Goal: Task Accomplishment & Management: Use online tool/utility

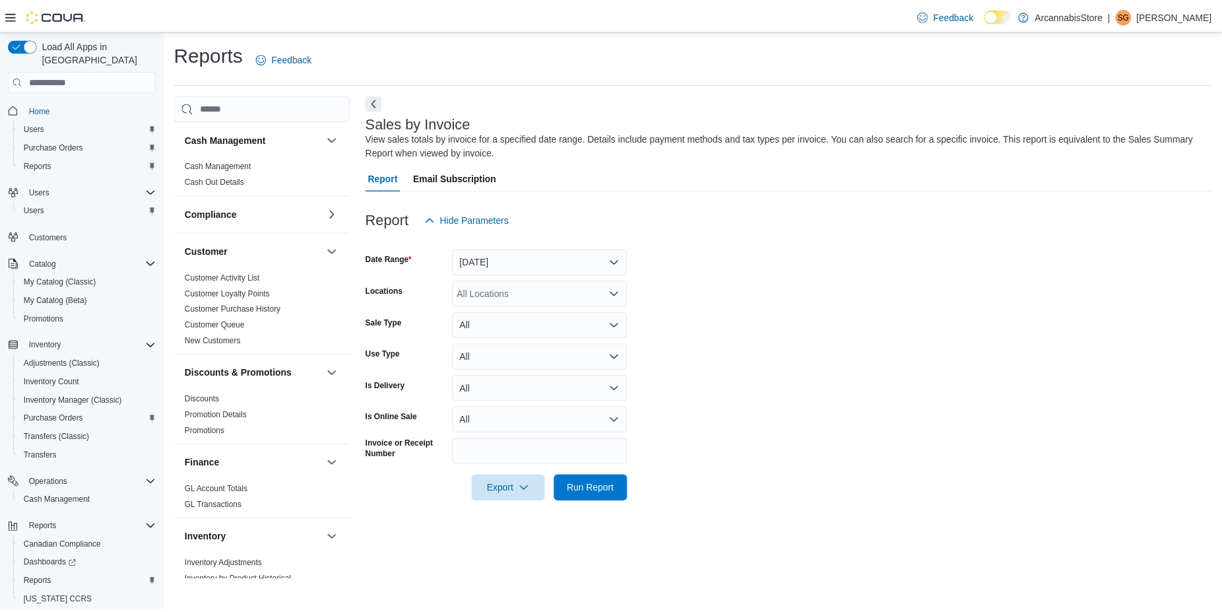
scroll to position [755, 0]
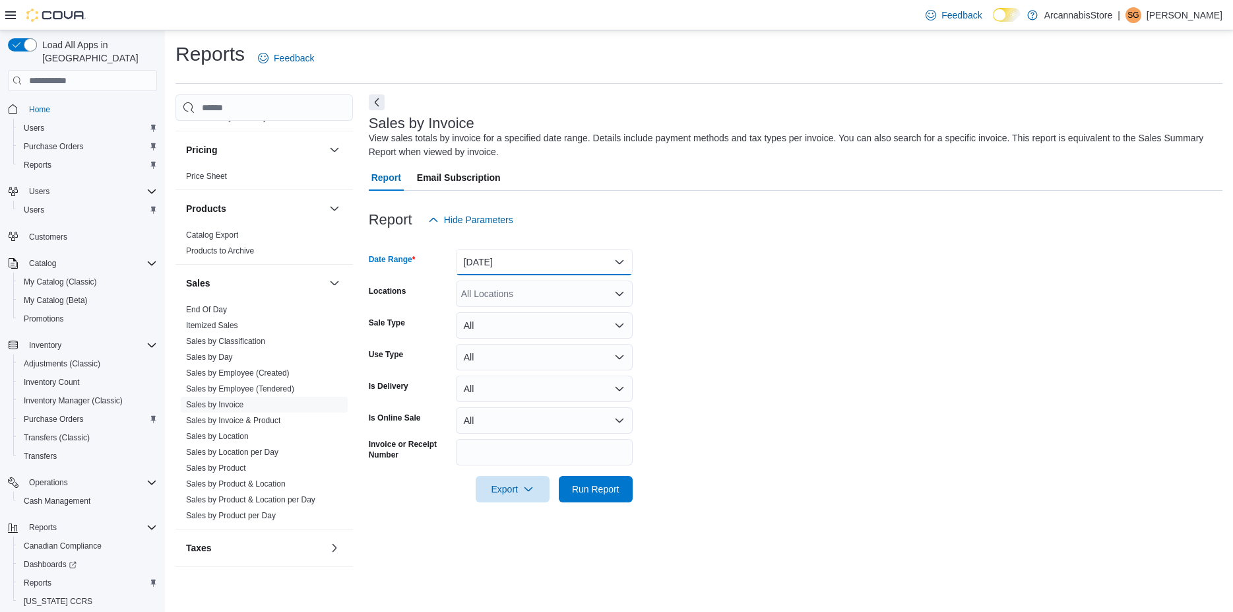
click at [509, 255] on button "Yesterday" at bounding box center [544, 262] width 177 height 26
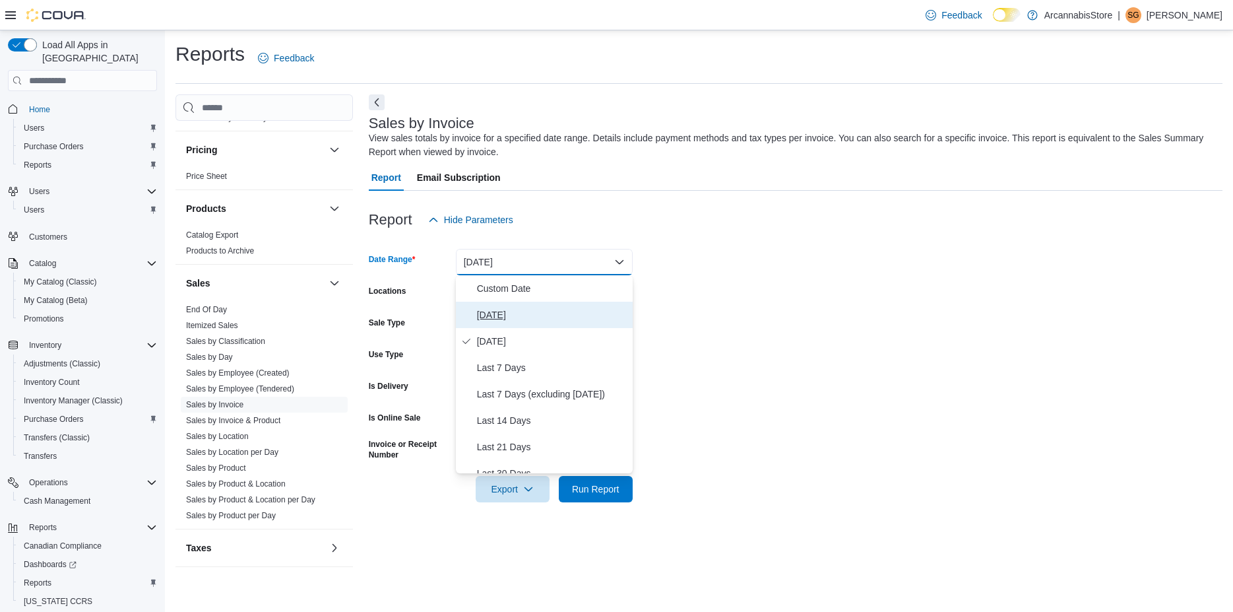
click at [499, 311] on span "Today" at bounding box center [552, 315] width 150 height 16
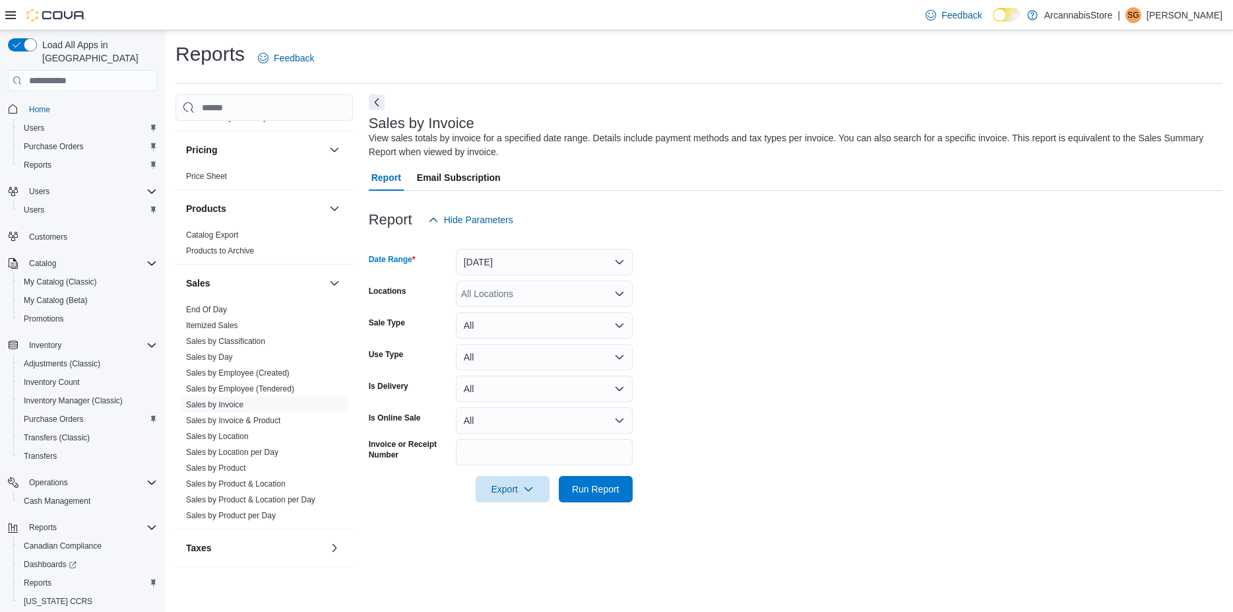
click at [523, 303] on div "All Locations" at bounding box center [544, 293] width 177 height 26
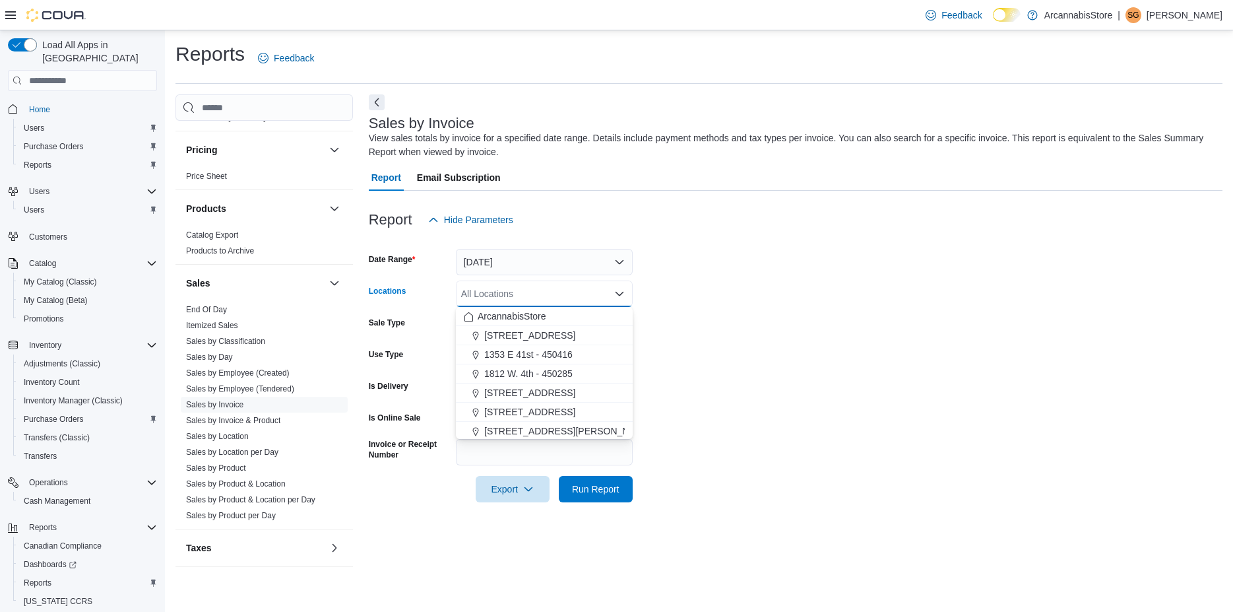
click at [806, 380] on form "Date Range Today Locations All Locations Combo box. Selected. Combo box input. …" at bounding box center [796, 367] width 854 height 269
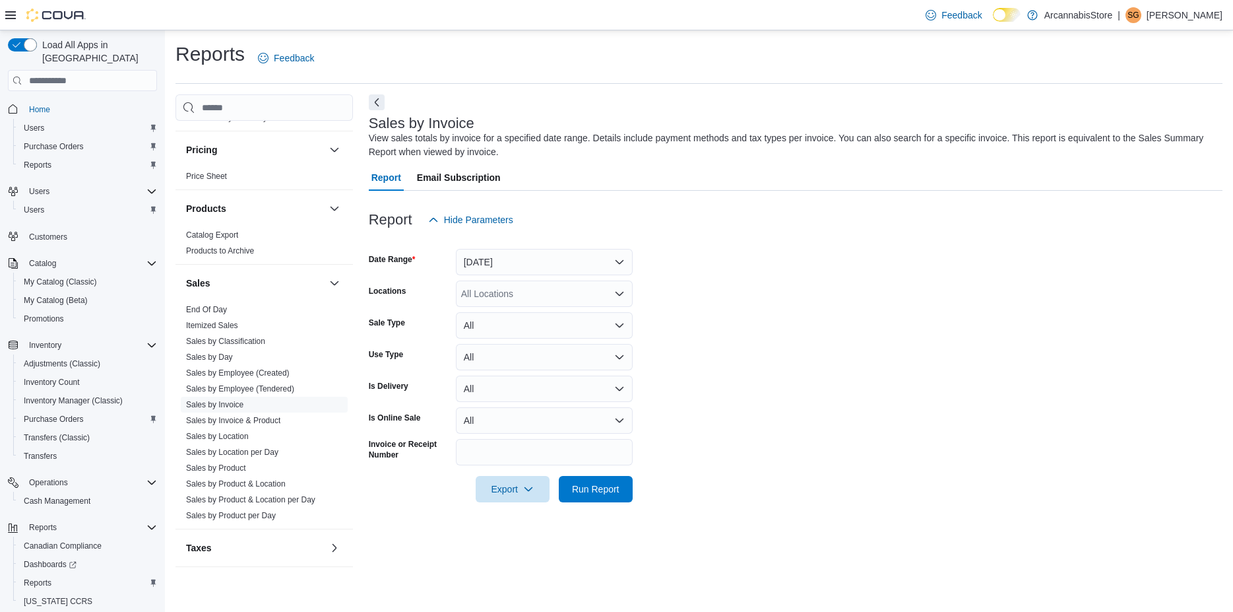
click at [513, 281] on div "All Locations" at bounding box center [544, 293] width 177 height 26
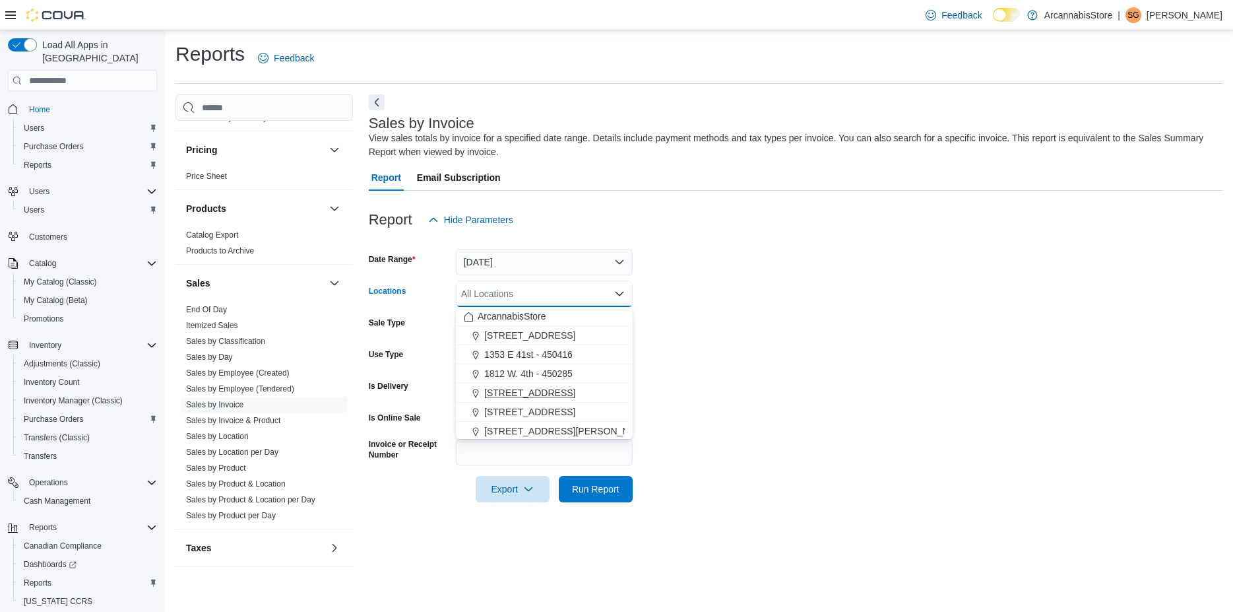
click at [526, 398] on span "225 SE Marine Dr - 450229" at bounding box center [529, 392] width 91 height 13
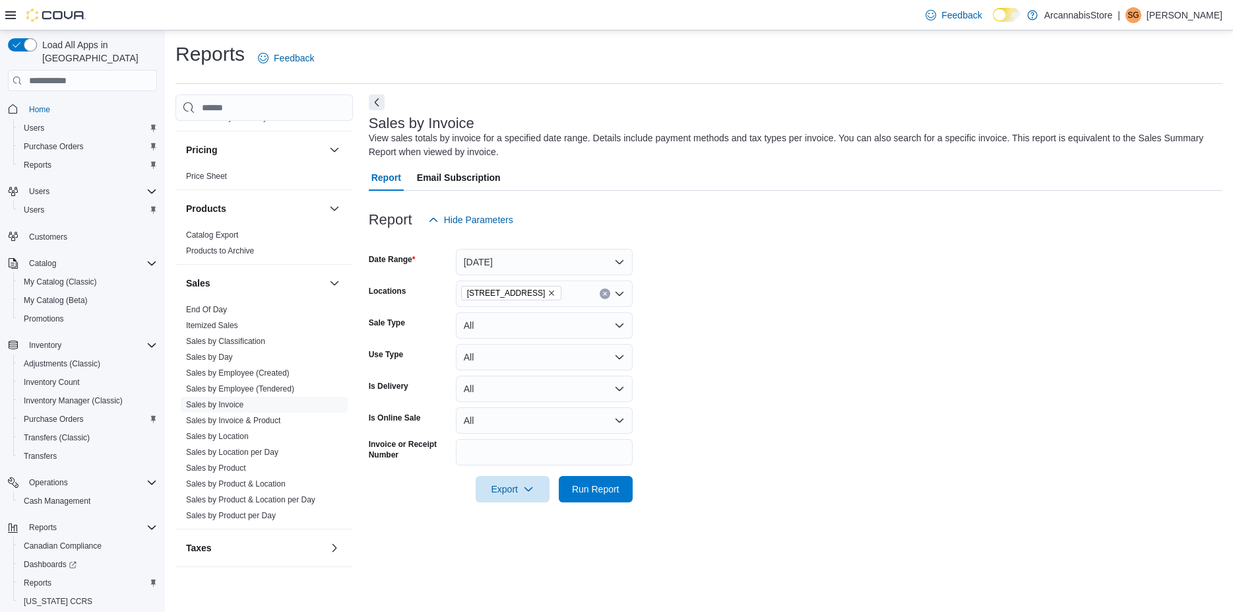
click at [711, 363] on form "Date Range Today Locations 225 SE Marine Dr - 450229 Sale Type All Use Type All…" at bounding box center [796, 367] width 854 height 269
click at [604, 494] on span "Run Report" at bounding box center [595, 488] width 47 height 13
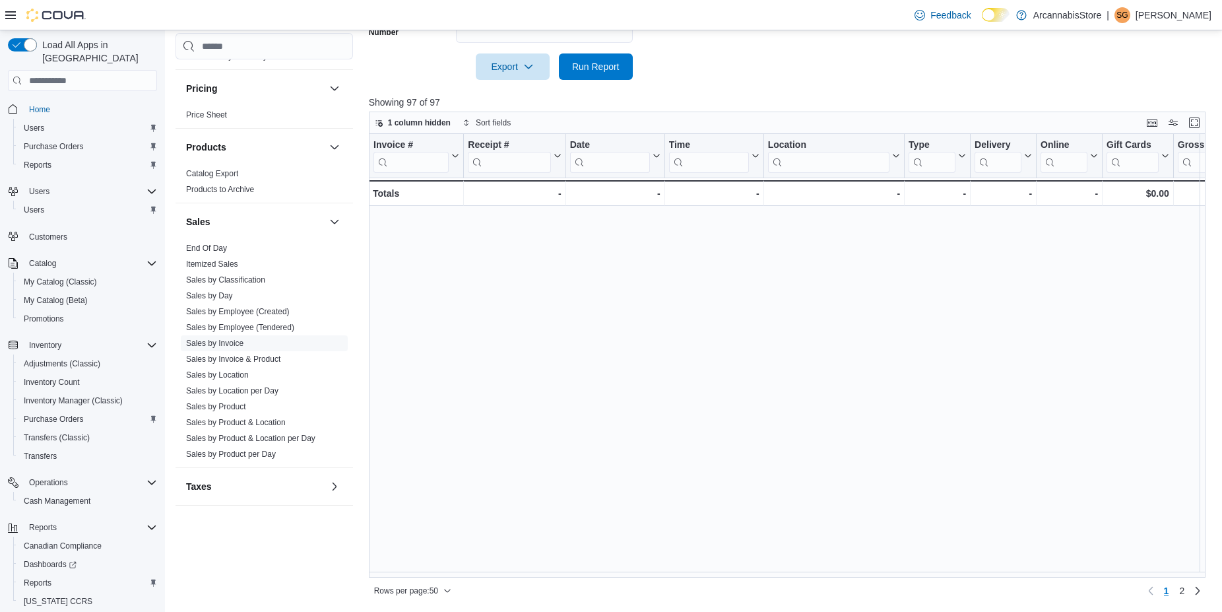
scroll to position [821, 0]
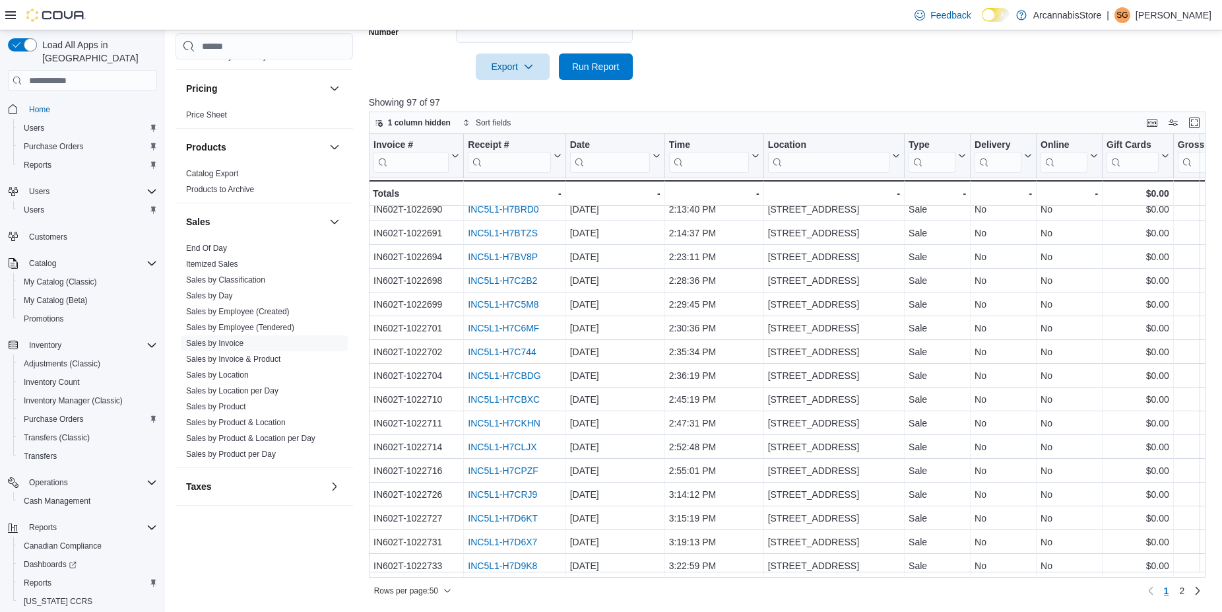
drag, startPoint x: 935, startPoint y: 325, endPoint x: 934, endPoint y: 569, distance: 244.1
click at [1184, 594] on span "2" at bounding box center [1181, 590] width 5 height 13
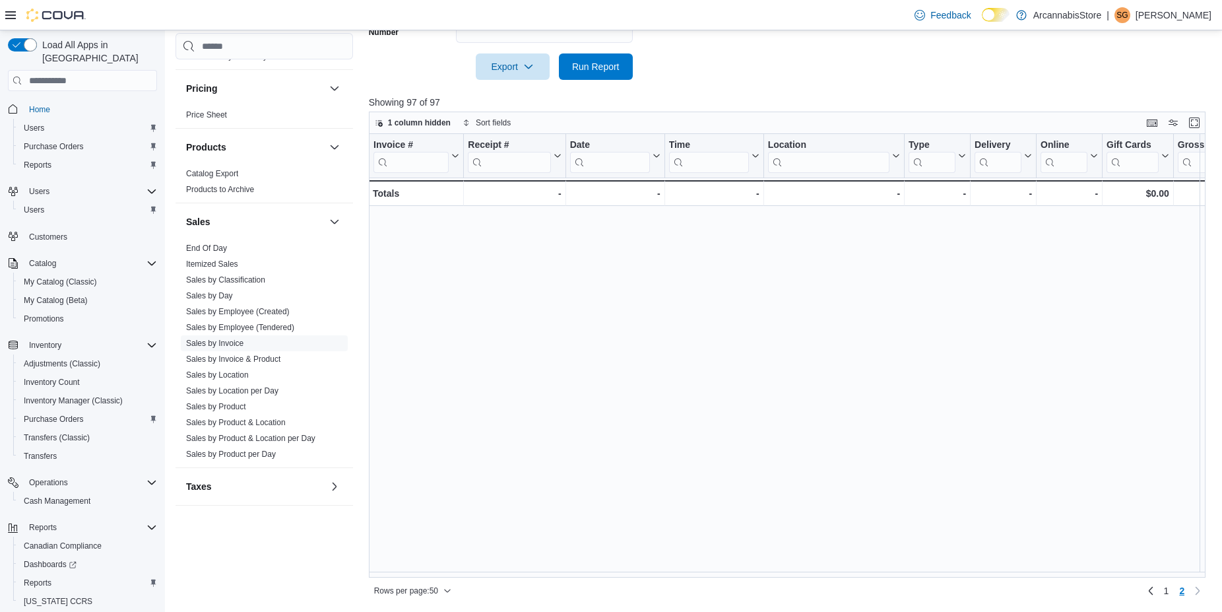
scroll to position [0, 0]
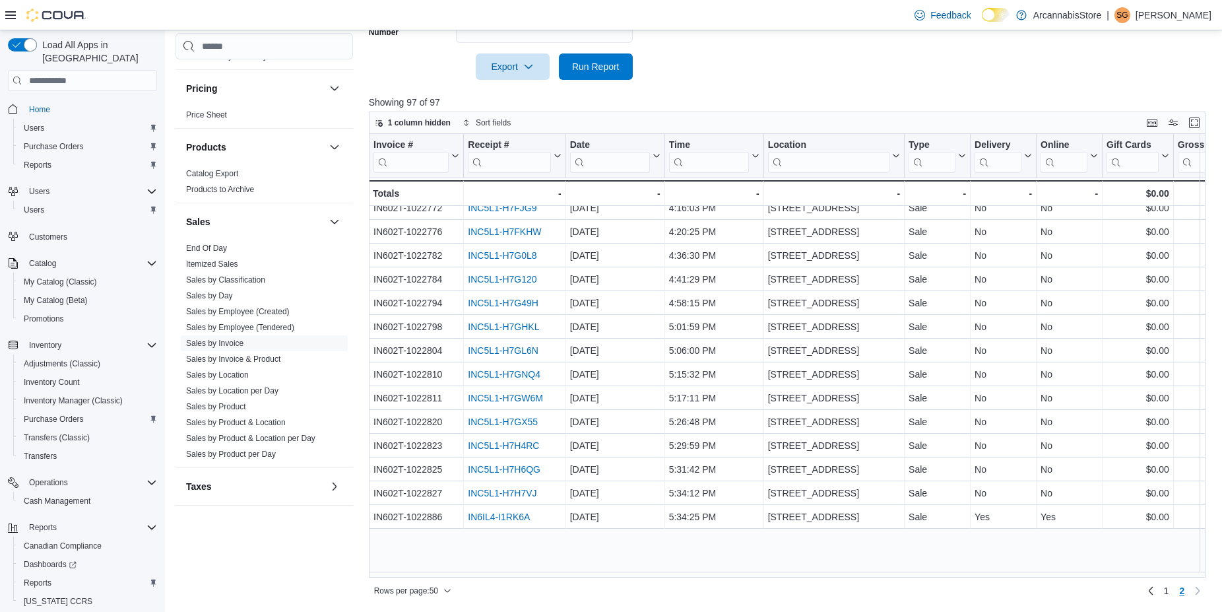
drag, startPoint x: 738, startPoint y: 278, endPoint x: 738, endPoint y: 352, distance: 73.2
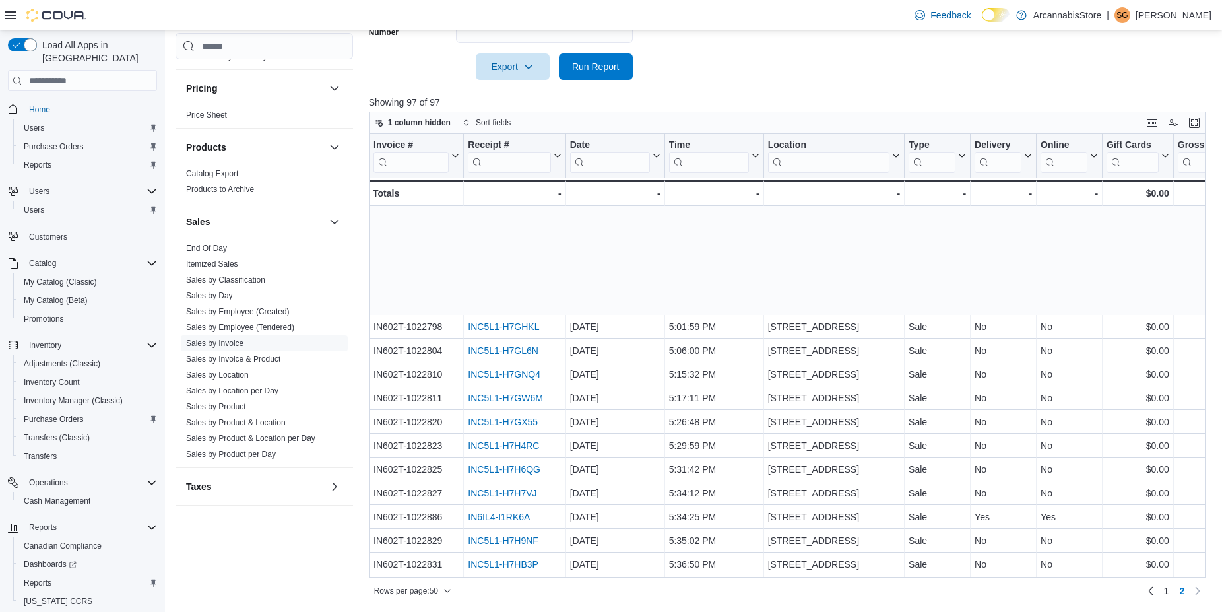
scroll to position [453, 0]
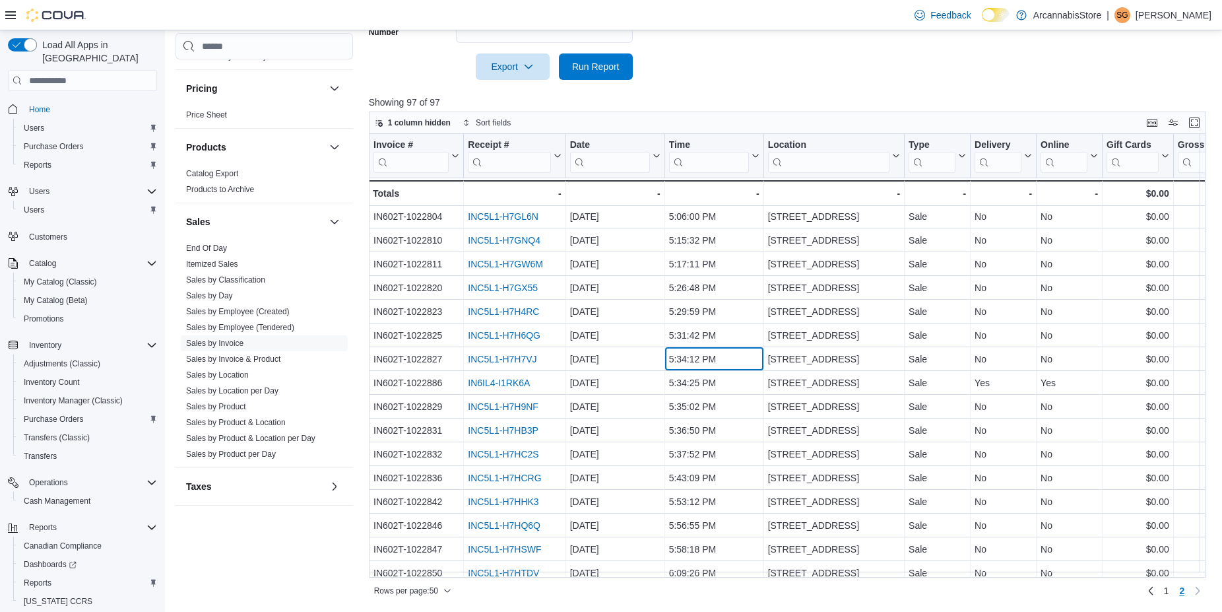
drag, startPoint x: 708, startPoint y: 363, endPoint x: 693, endPoint y: 474, distance: 111.2
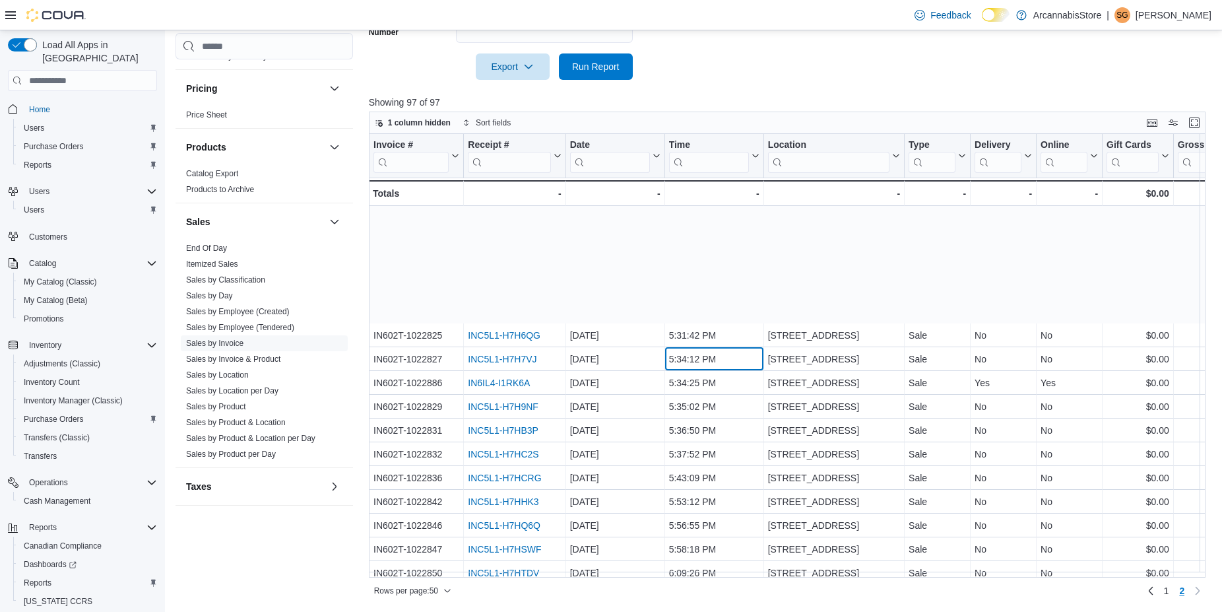
scroll to position [750, 0]
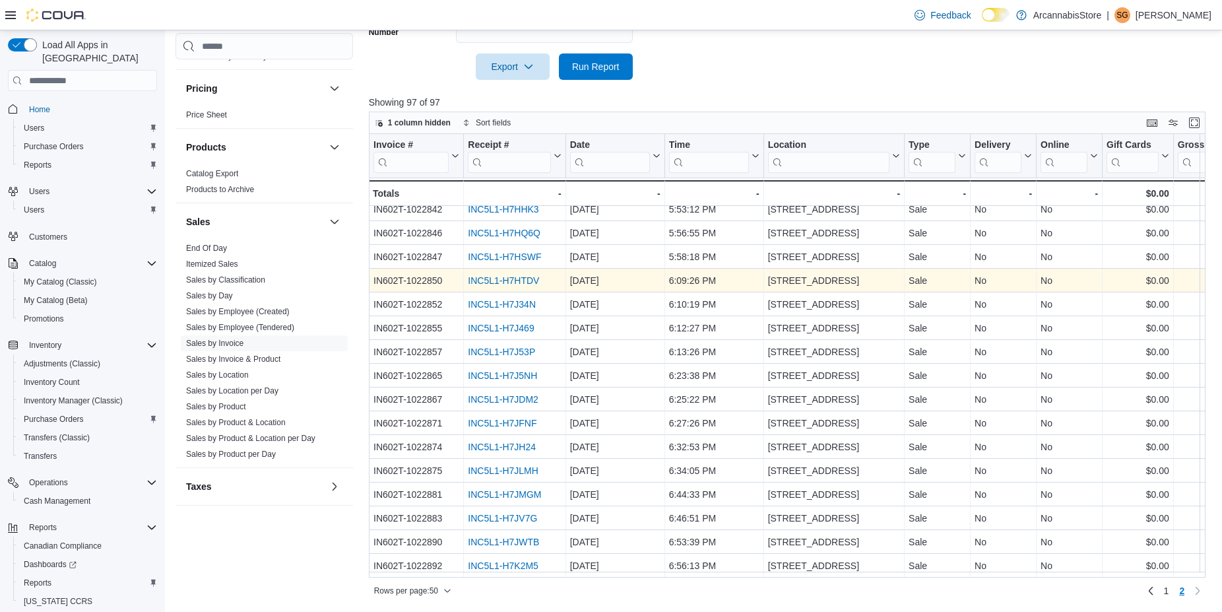
click at [503, 278] on link "INC5L1-H7HTDV" at bounding box center [503, 281] width 71 height 11
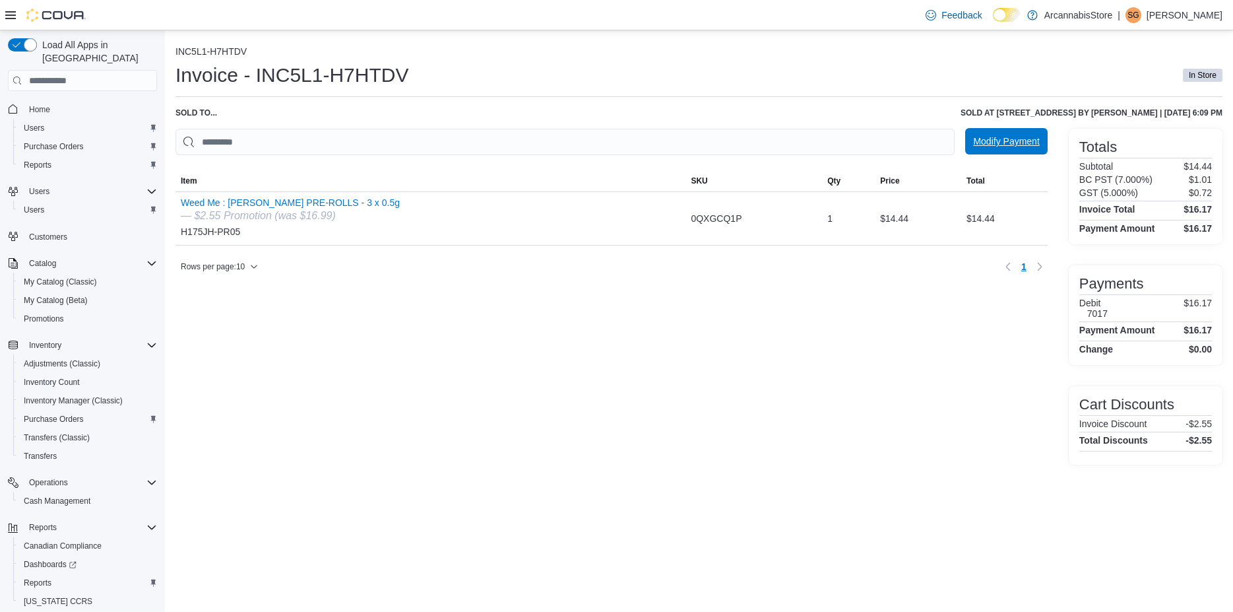
click at [1008, 147] on span "Modify Payment" at bounding box center [1006, 141] width 66 height 13
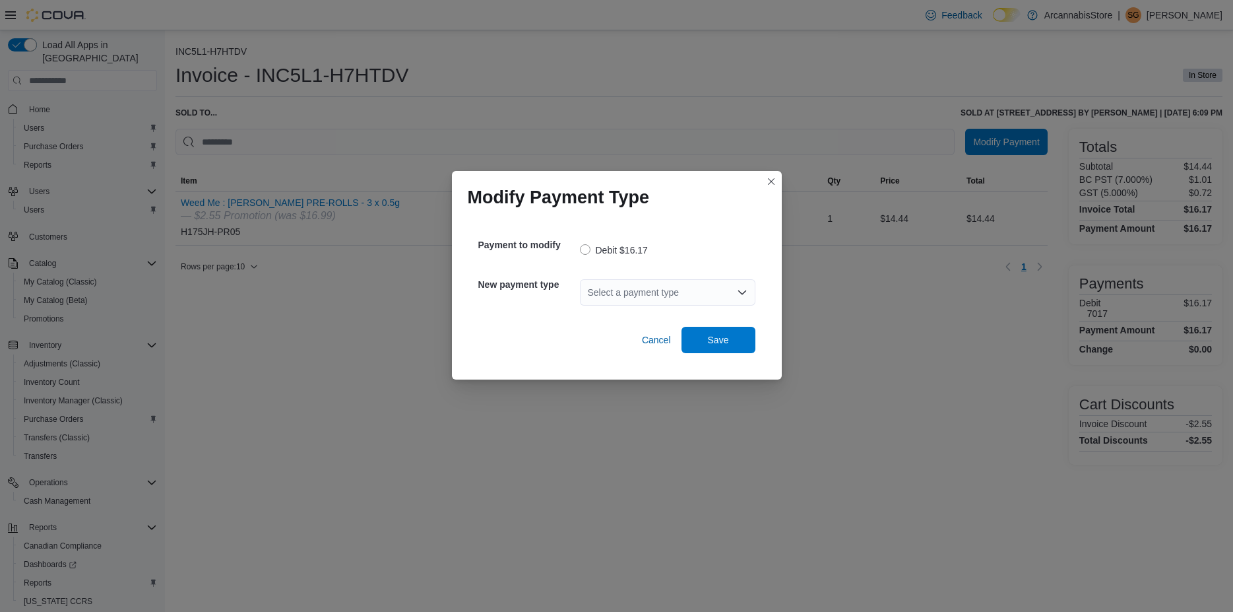
click at [644, 295] on div "Select a payment type" at bounding box center [667, 292] width 175 height 26
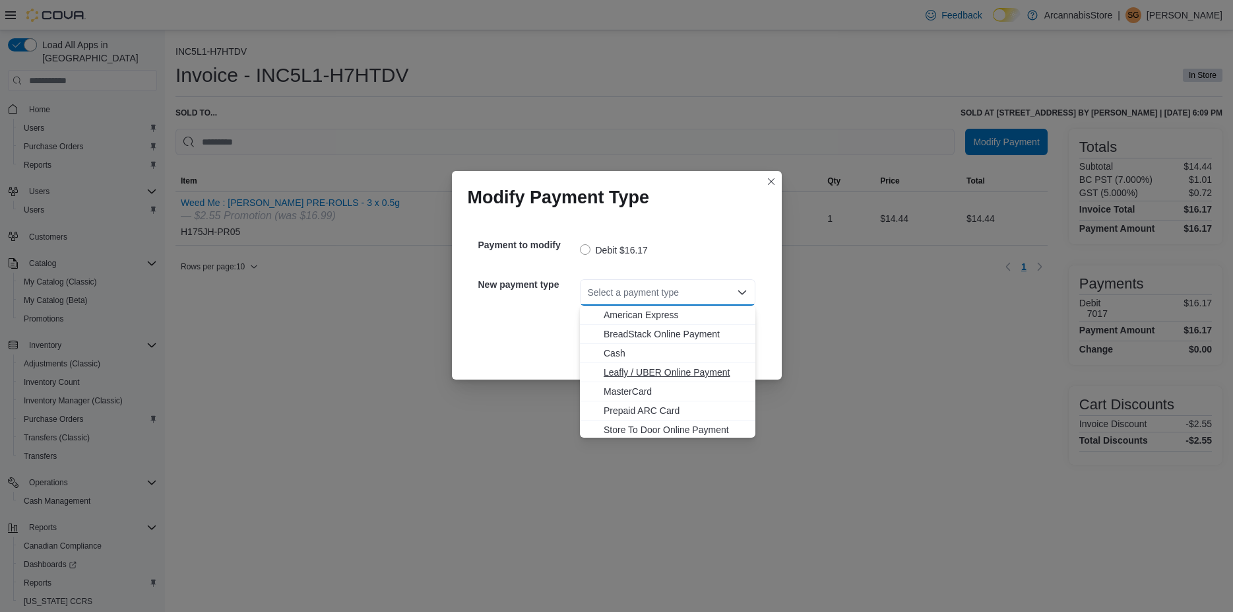
scroll to position [21, 0]
click at [623, 430] on span "Visa" at bounding box center [676, 427] width 144 height 13
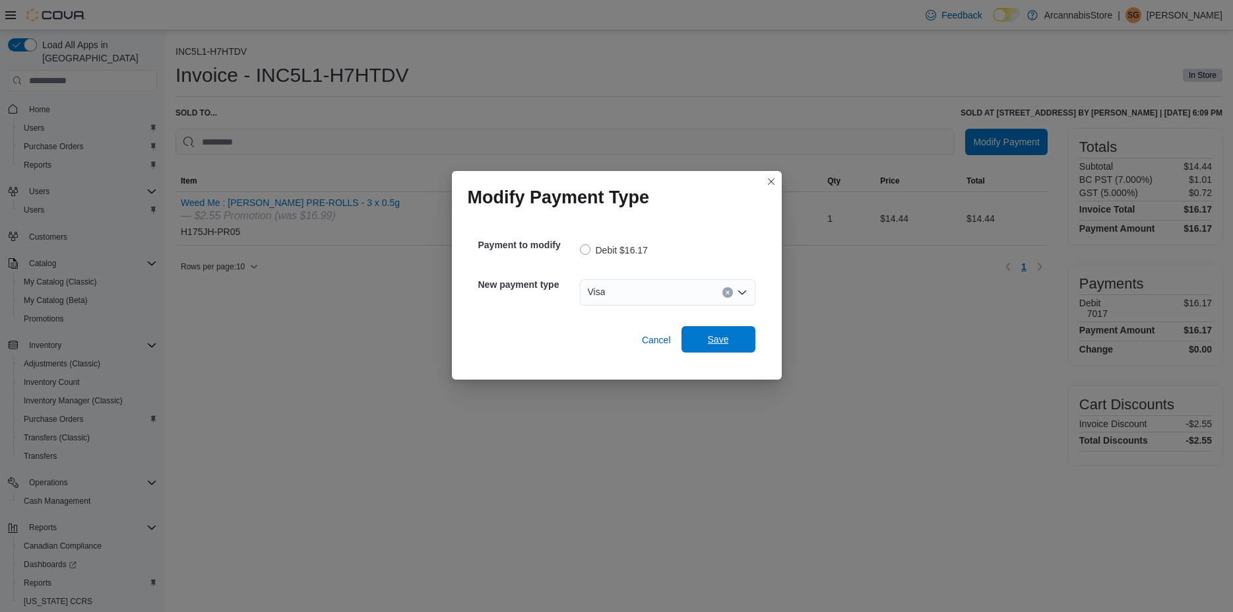
click at [722, 340] on span "Save" at bounding box center [718, 338] width 21 height 13
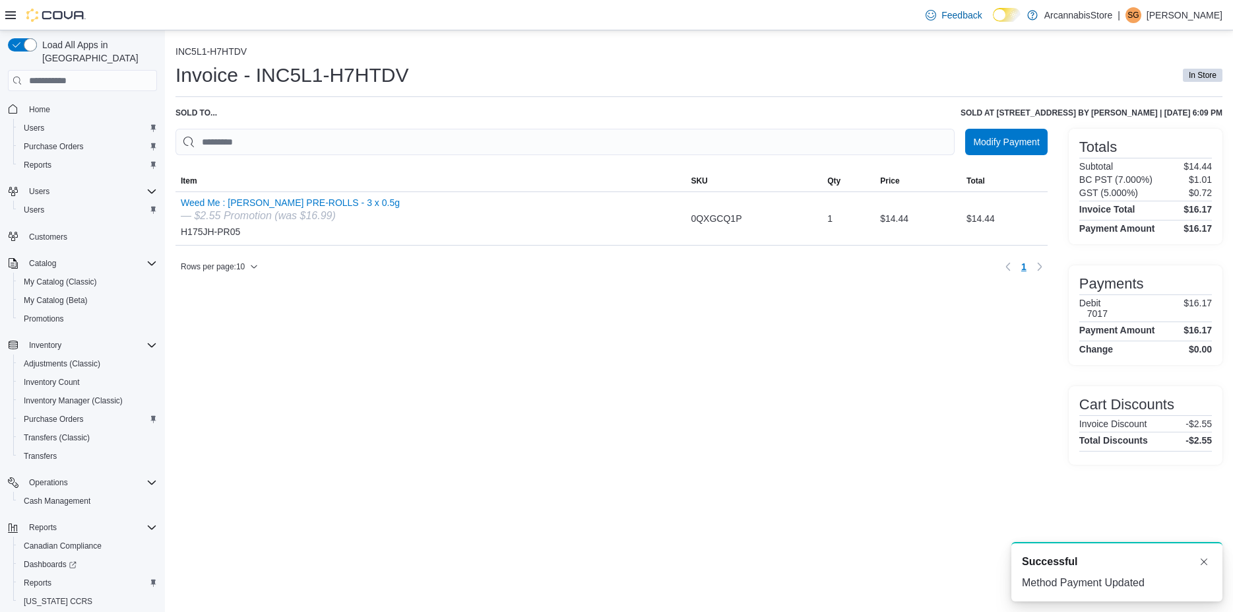
scroll to position [0, 0]
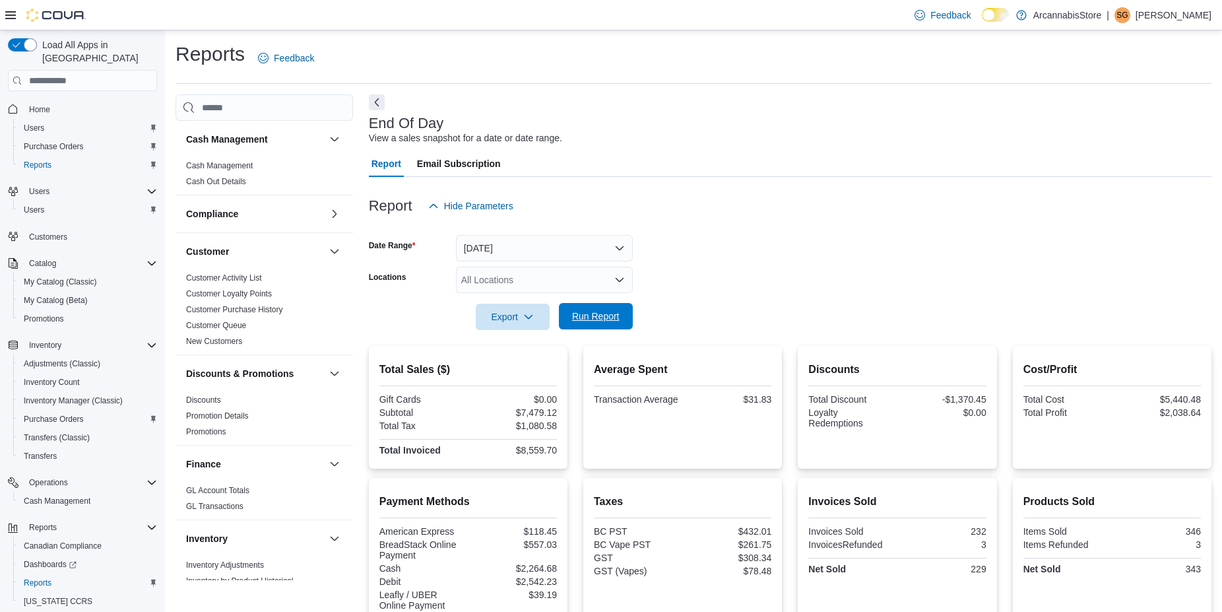
click at [588, 317] on span "Run Report" at bounding box center [595, 315] width 47 height 13
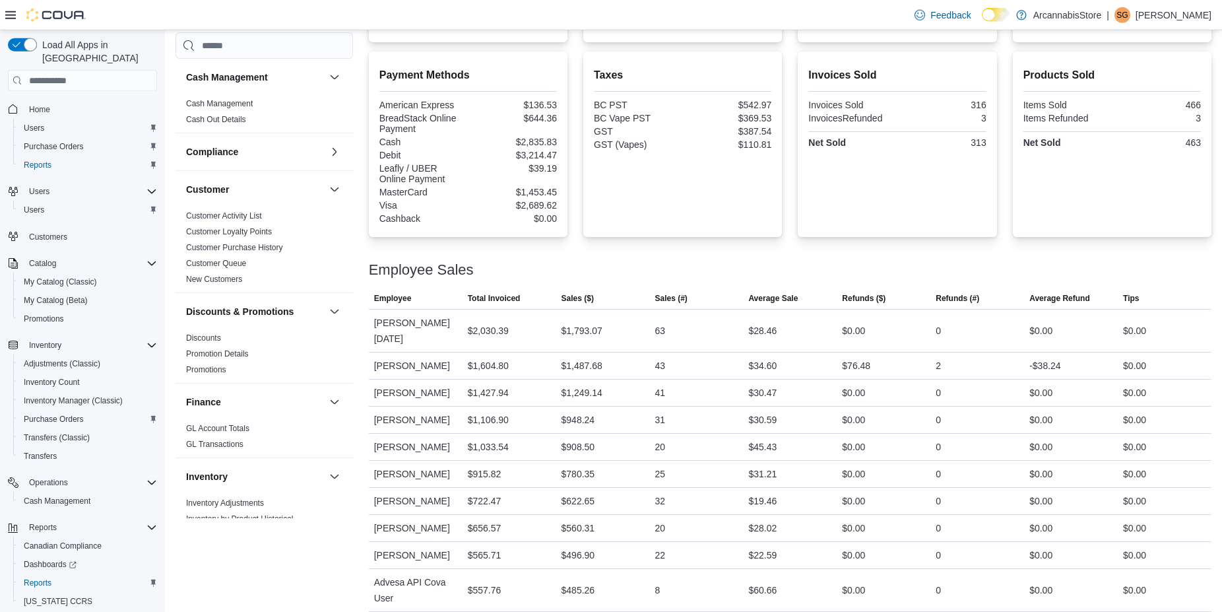
scroll to position [449, 0]
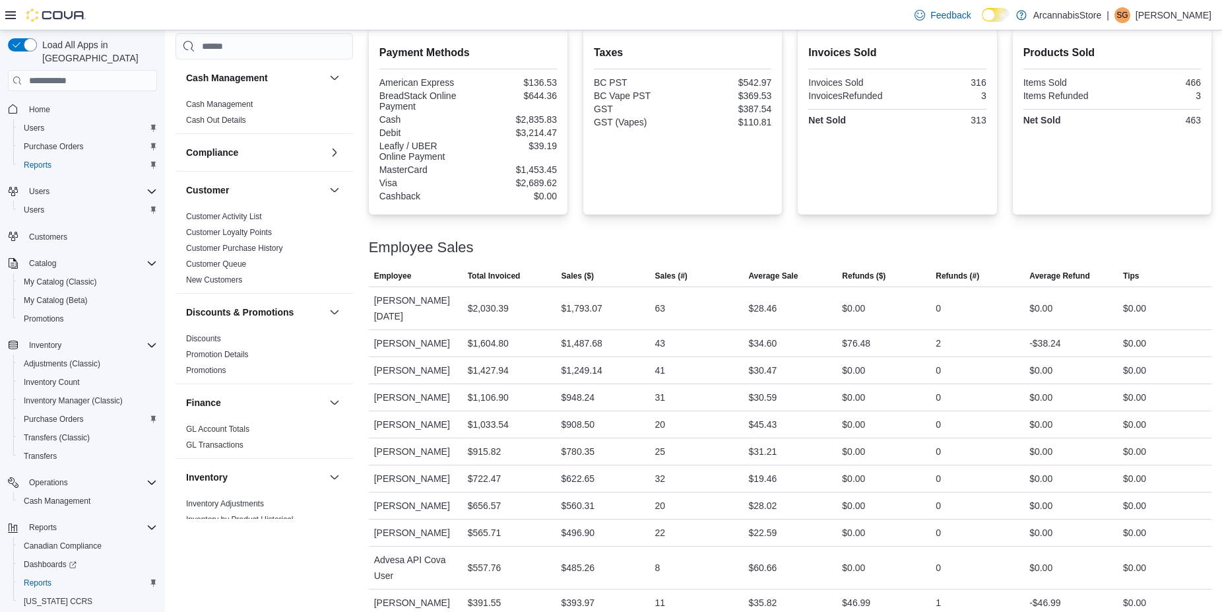
drag, startPoint x: 1031, startPoint y: 134, endPoint x: 1037, endPoint y: 182, distance: 48.5
